Goal: Information Seeking & Learning: Learn about a topic

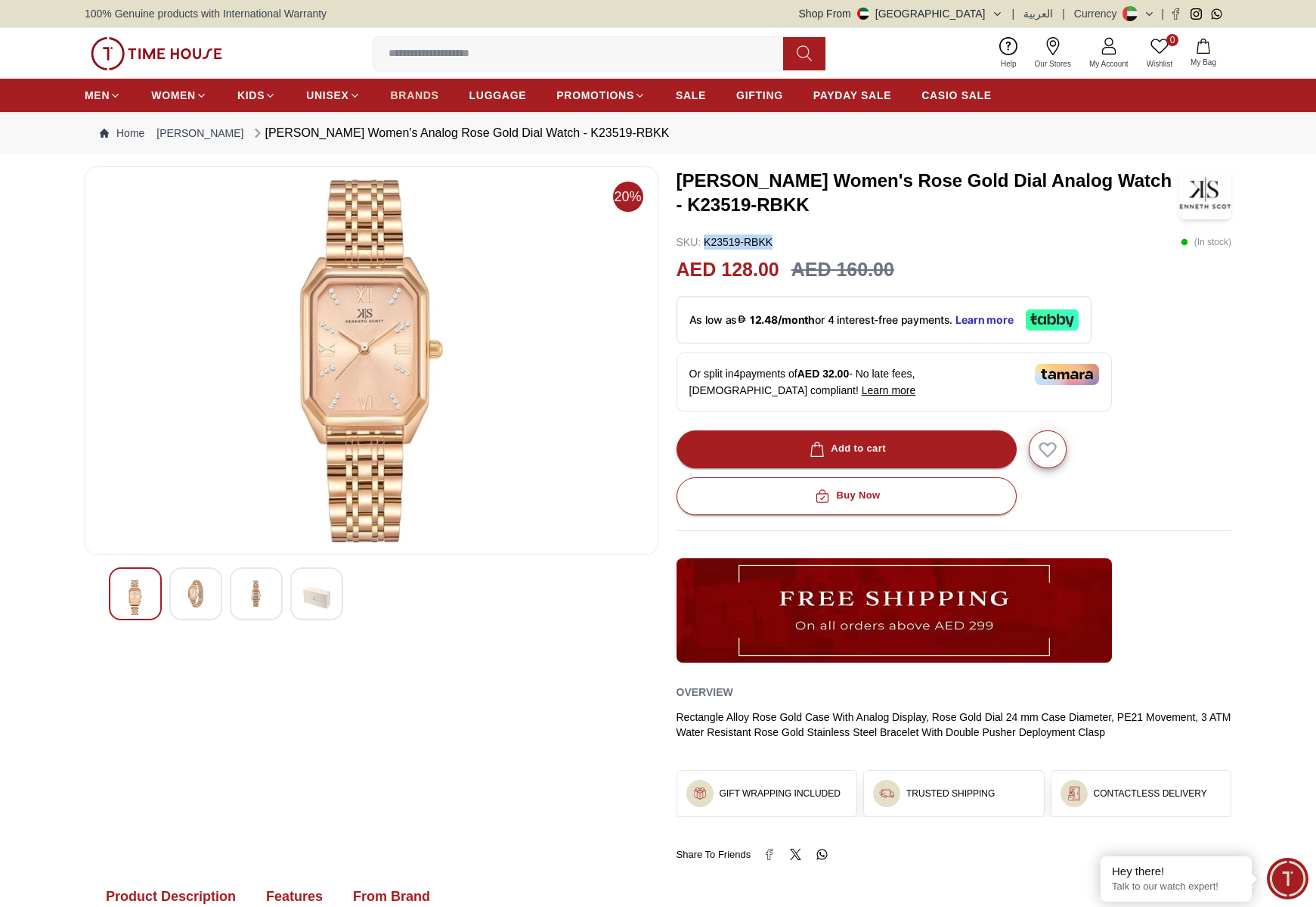
click at [431, 91] on span "BRANDS" at bounding box center [415, 95] width 48 height 16
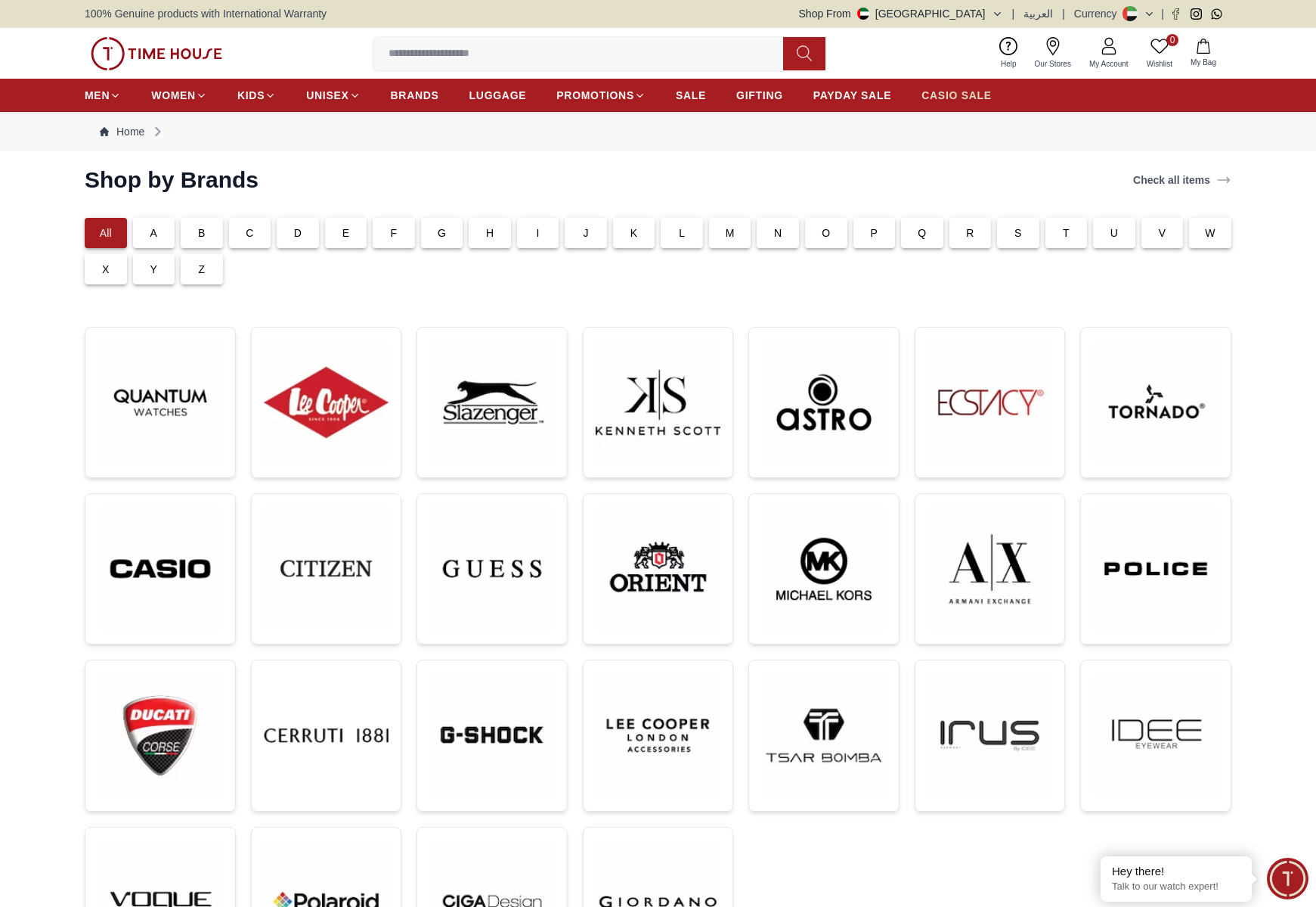
click at [969, 99] on span "CASIO SALE" at bounding box center [957, 95] width 70 height 16
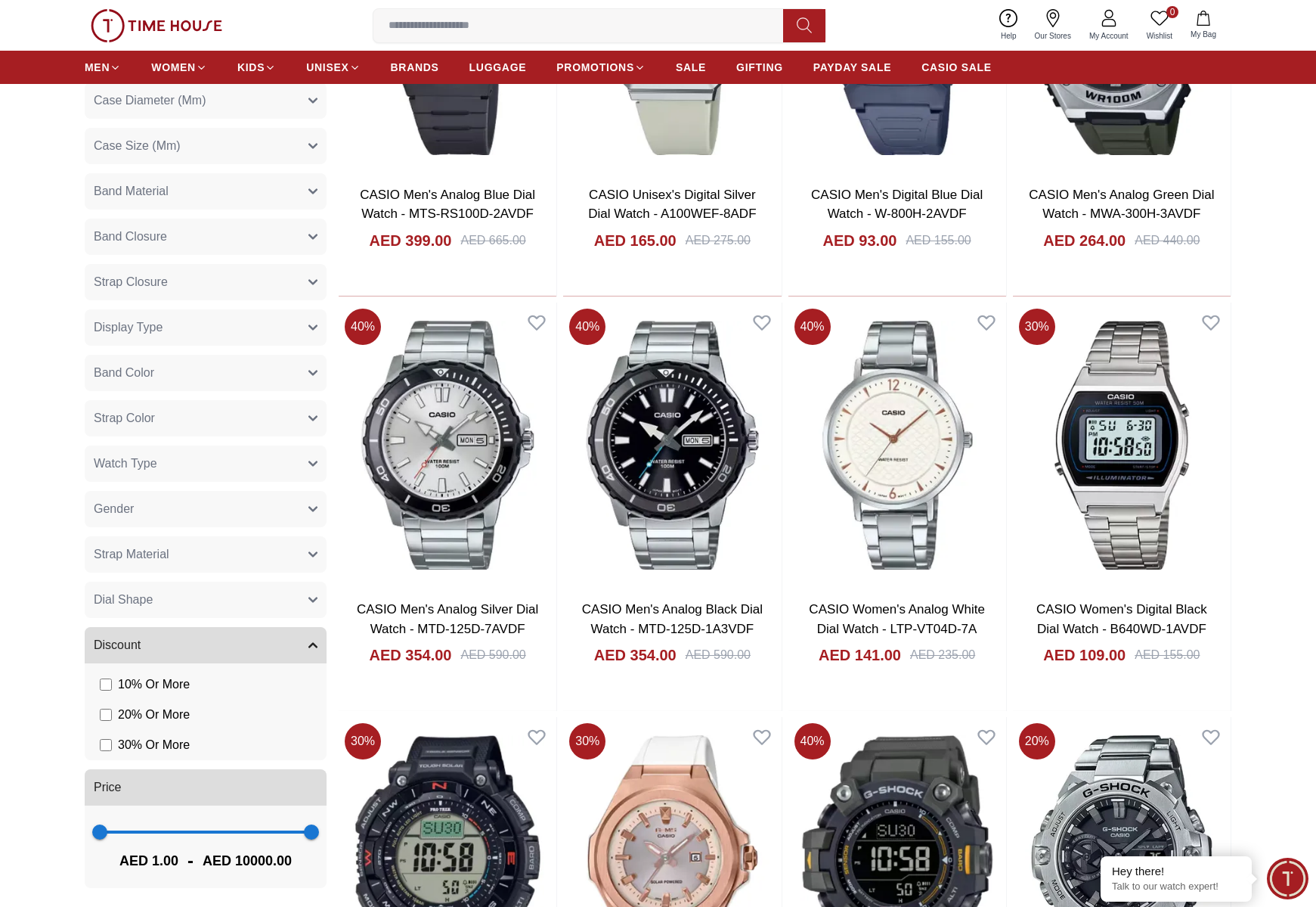
scroll to position [820, 0]
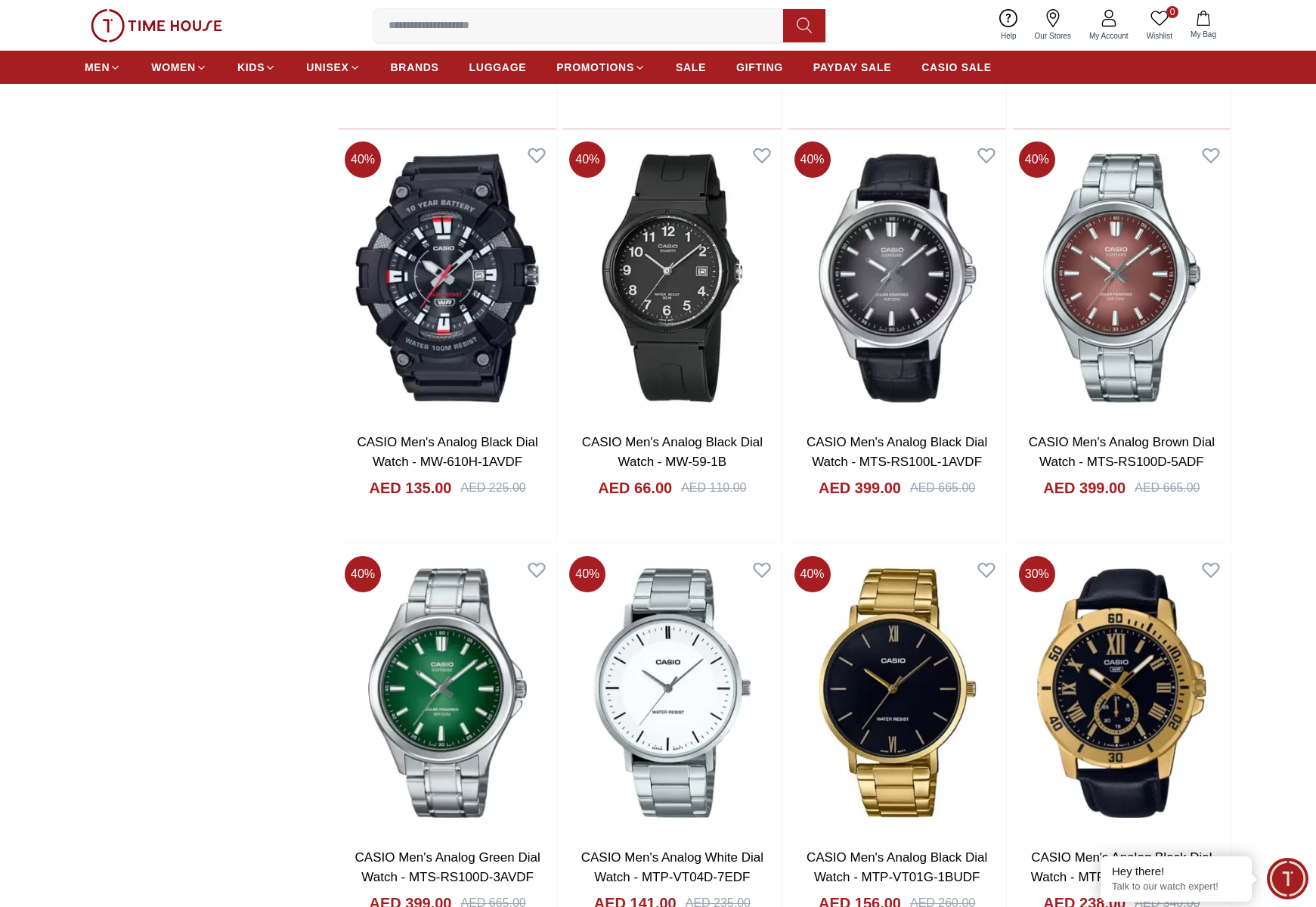
scroll to position [8643, 0]
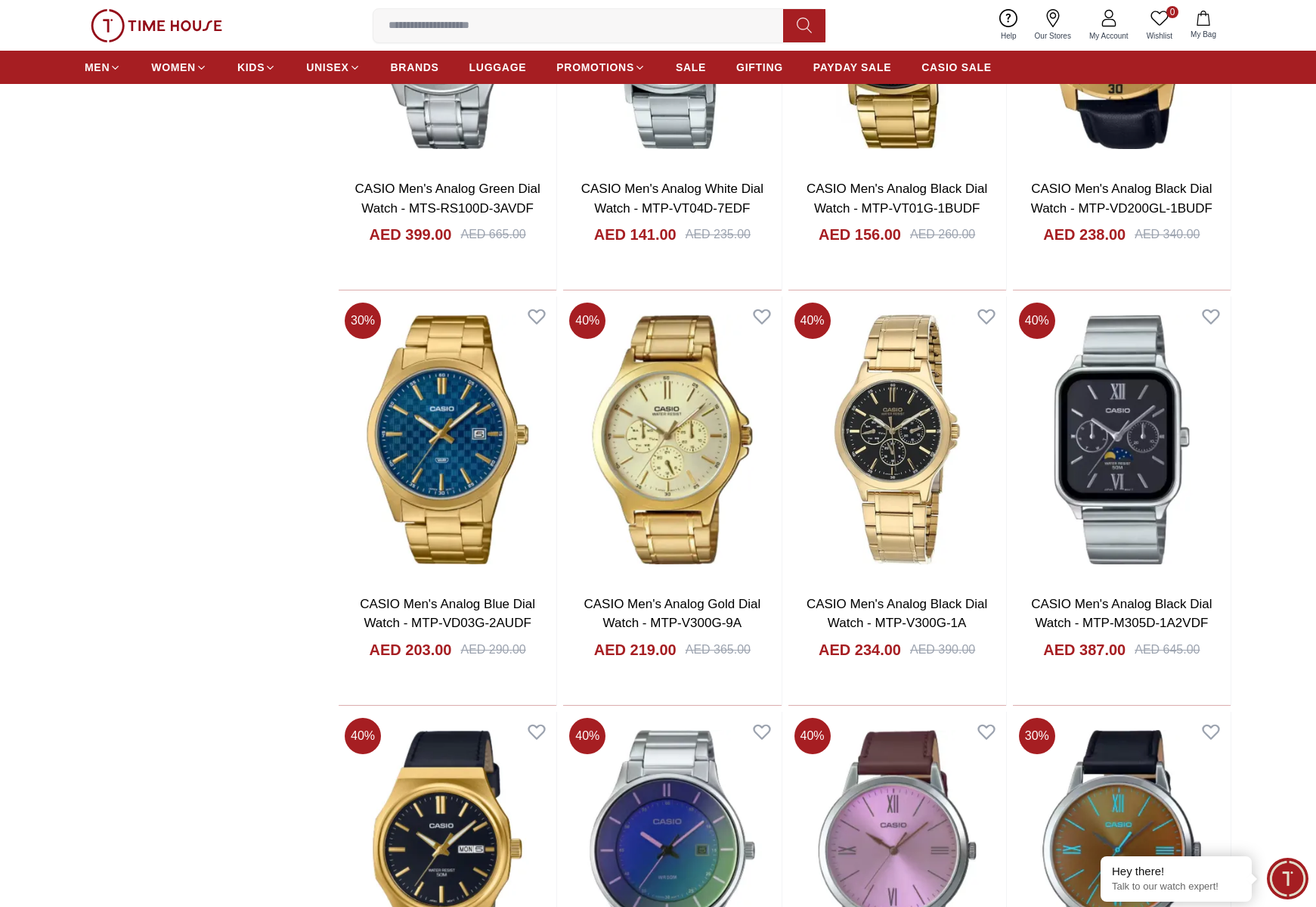
scroll to position [8646, 0]
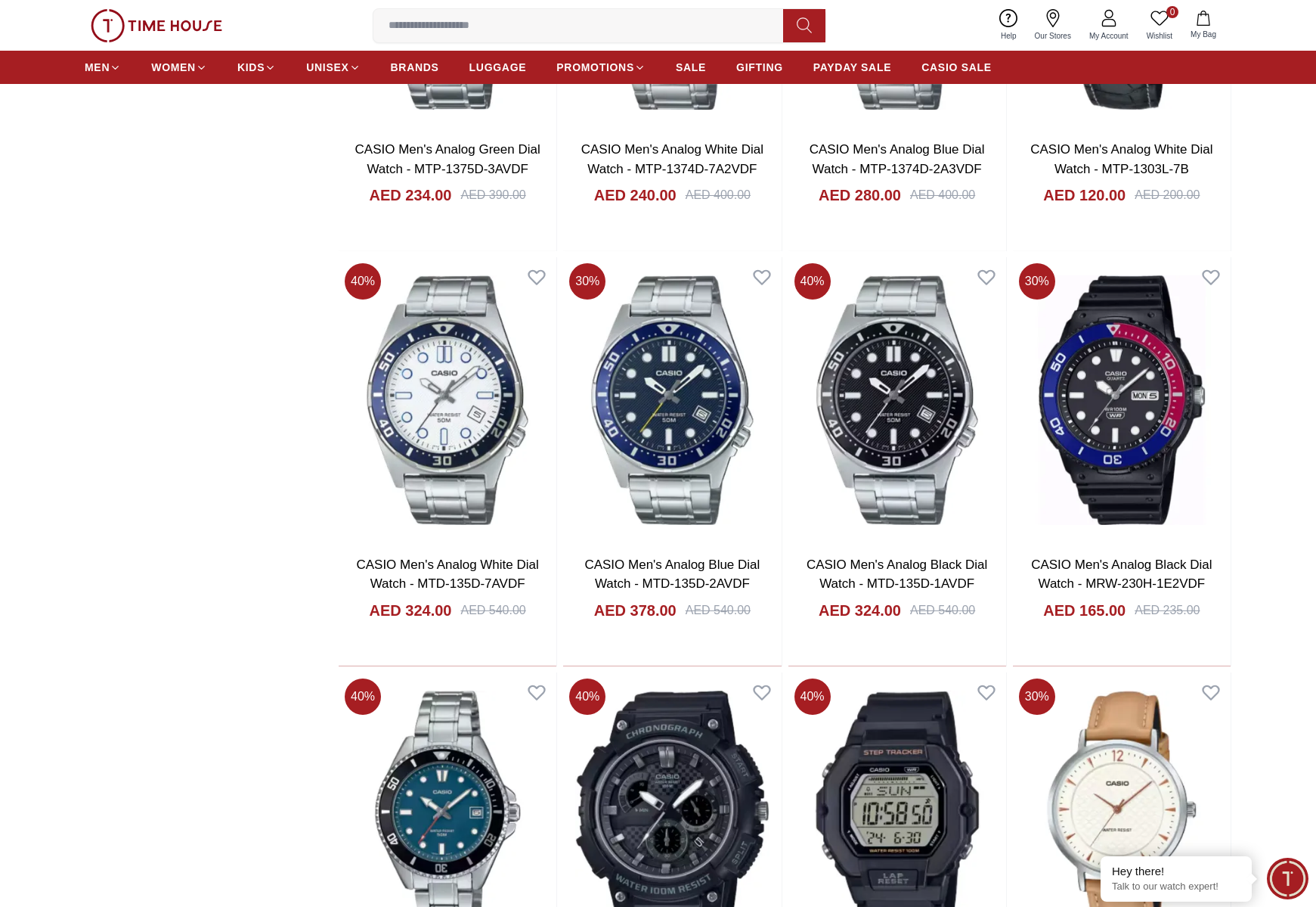
scroll to position [12794, 0]
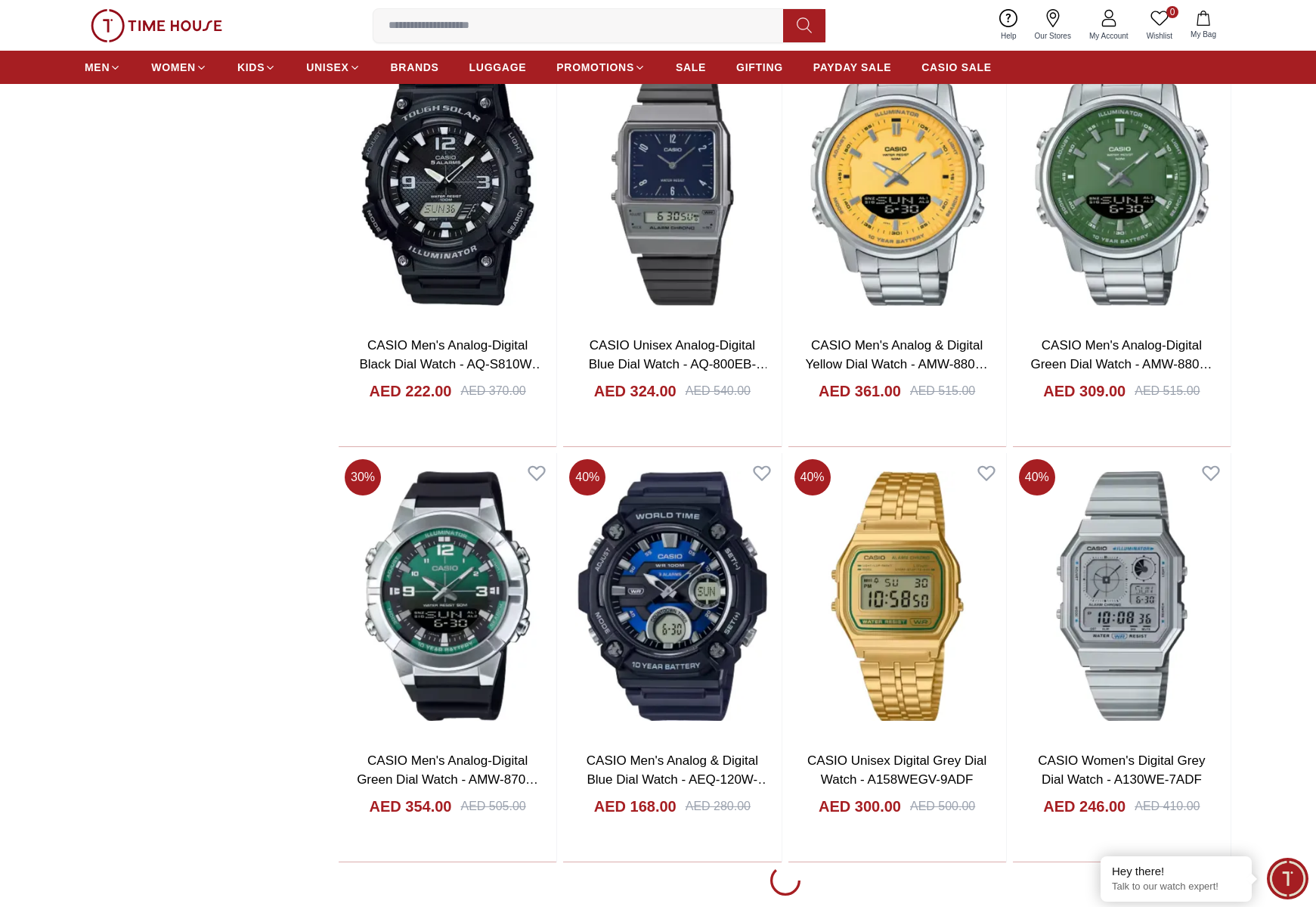
scroll to position [14870, 0]
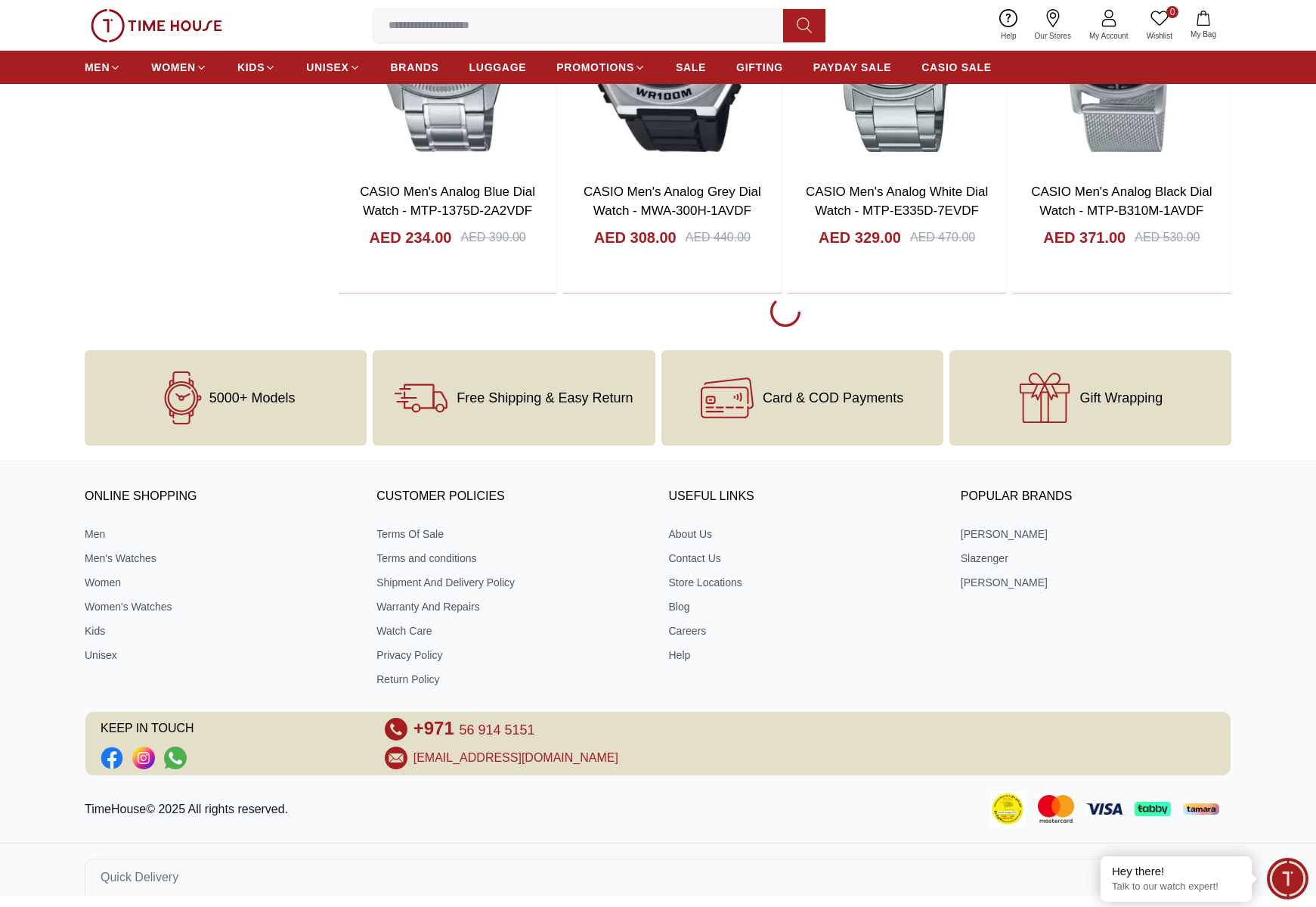
scroll to position [19021, 0]
